Goal: Task Accomplishment & Management: Manage account settings

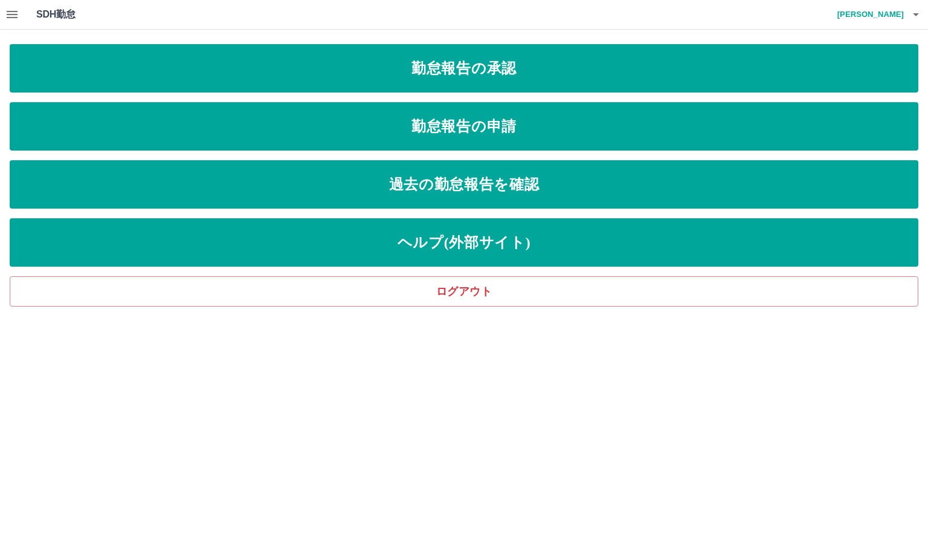
click at [12, 13] on icon "button" at bounding box center [12, 14] width 15 height 15
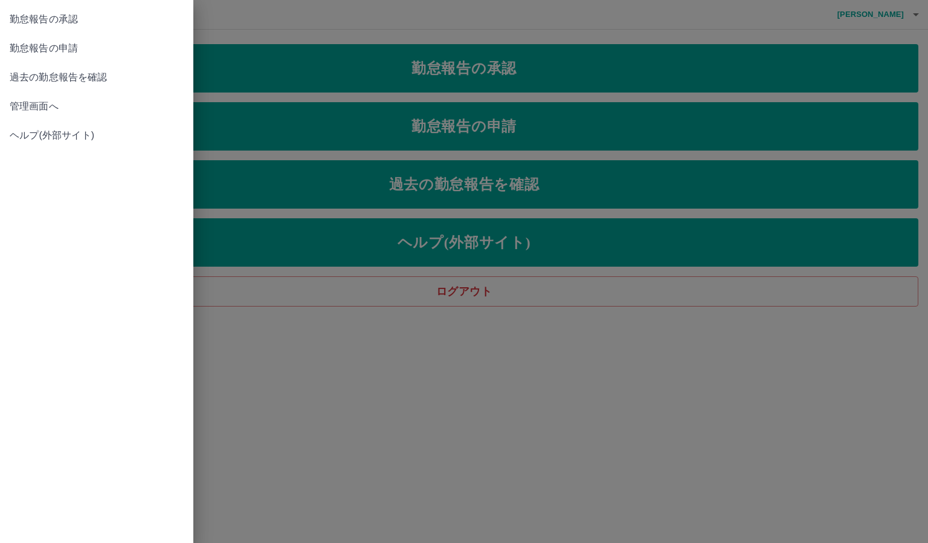
click at [32, 99] on span "管理画面へ" at bounding box center [97, 106] width 174 height 15
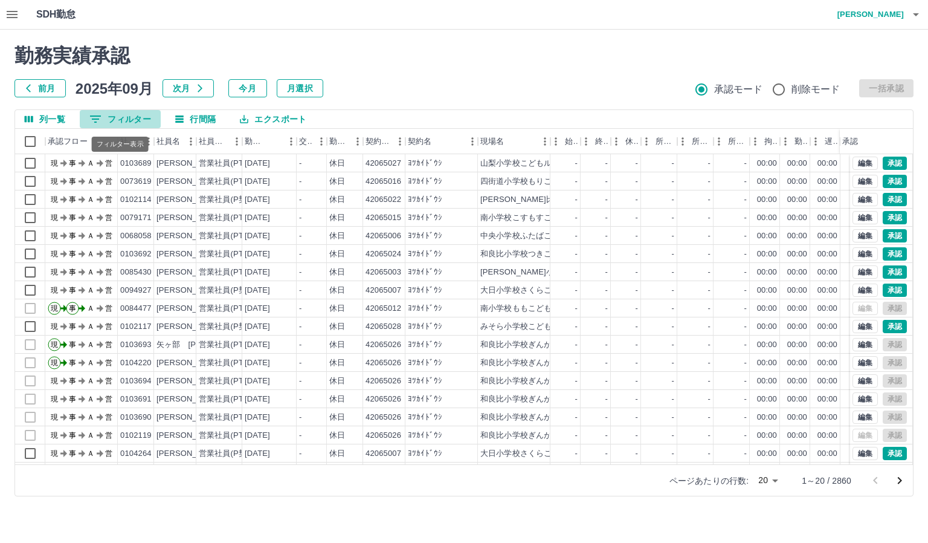
click at [131, 116] on button "0 フィルター" at bounding box center [120, 119] width 81 height 18
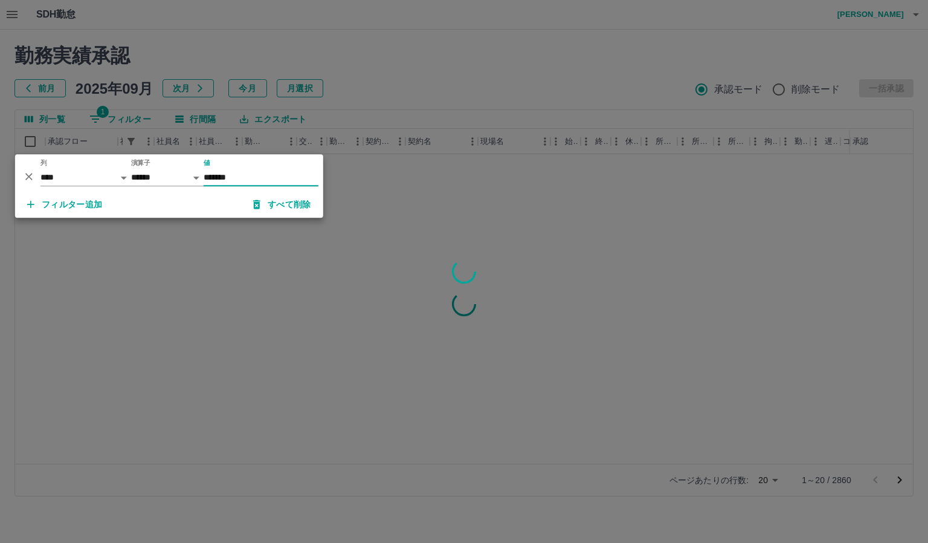
type input "*******"
click at [488, 83] on div at bounding box center [464, 271] width 928 height 543
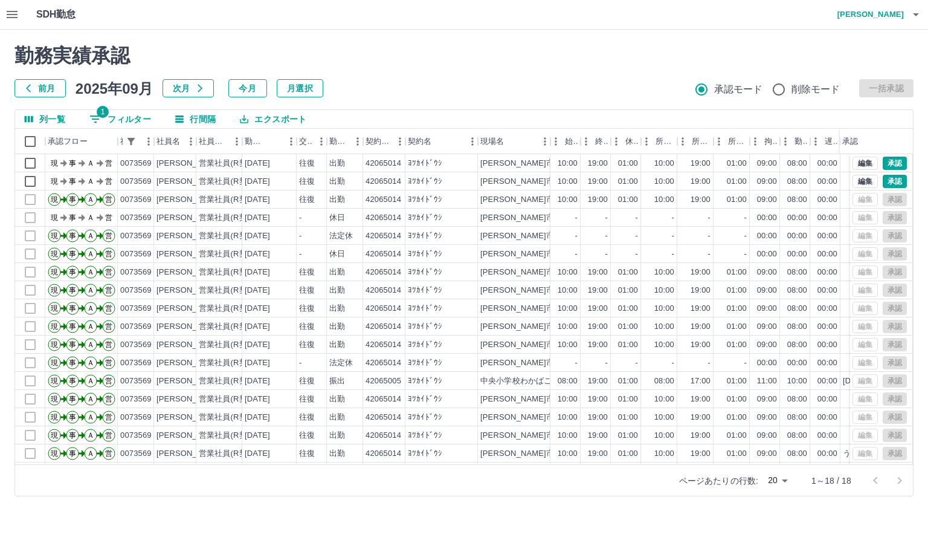
click at [5, 11] on icon "button" at bounding box center [12, 14] width 15 height 15
